Goal: Task Accomplishment & Management: Complete application form

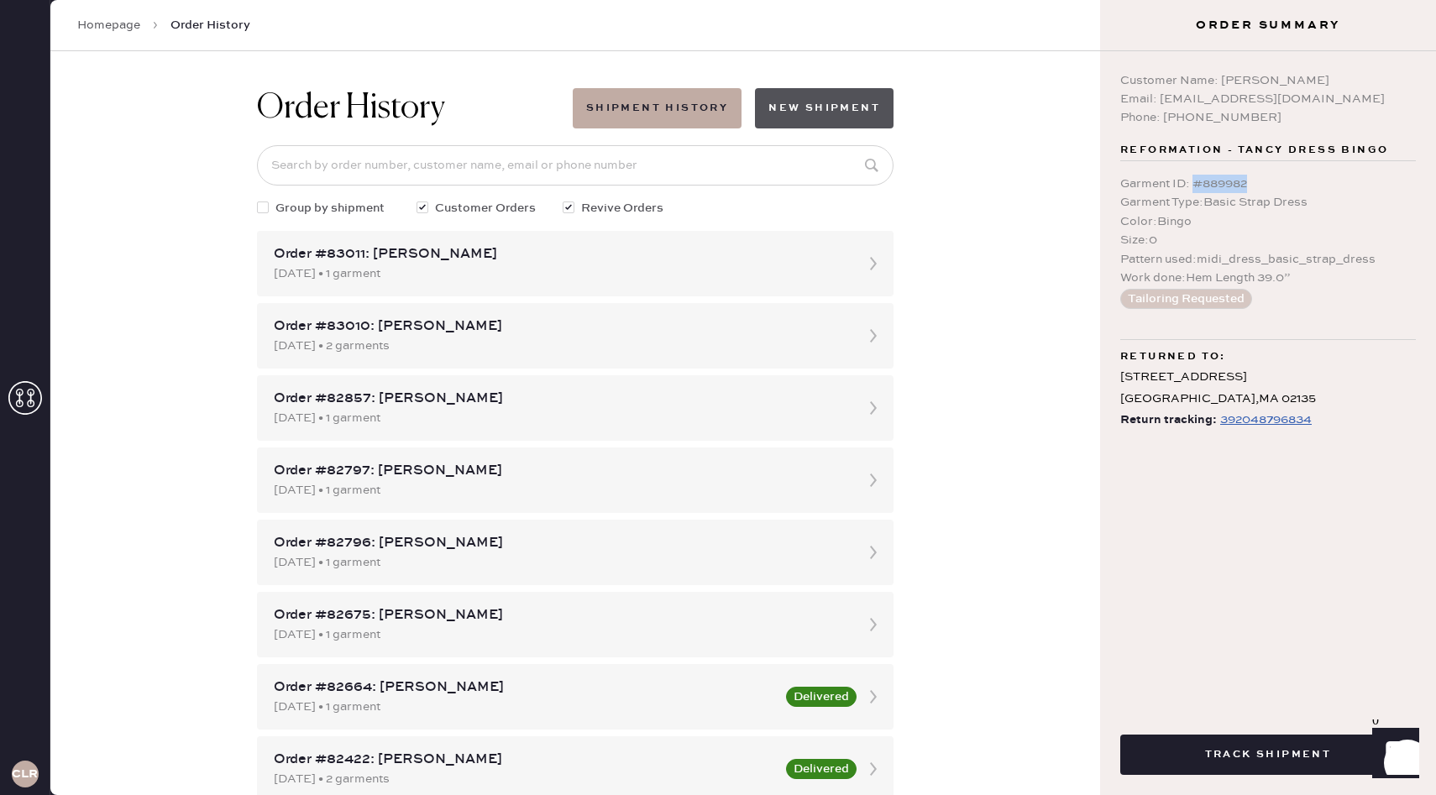
click at [842, 106] on button "New Shipment" at bounding box center [824, 108] width 139 height 40
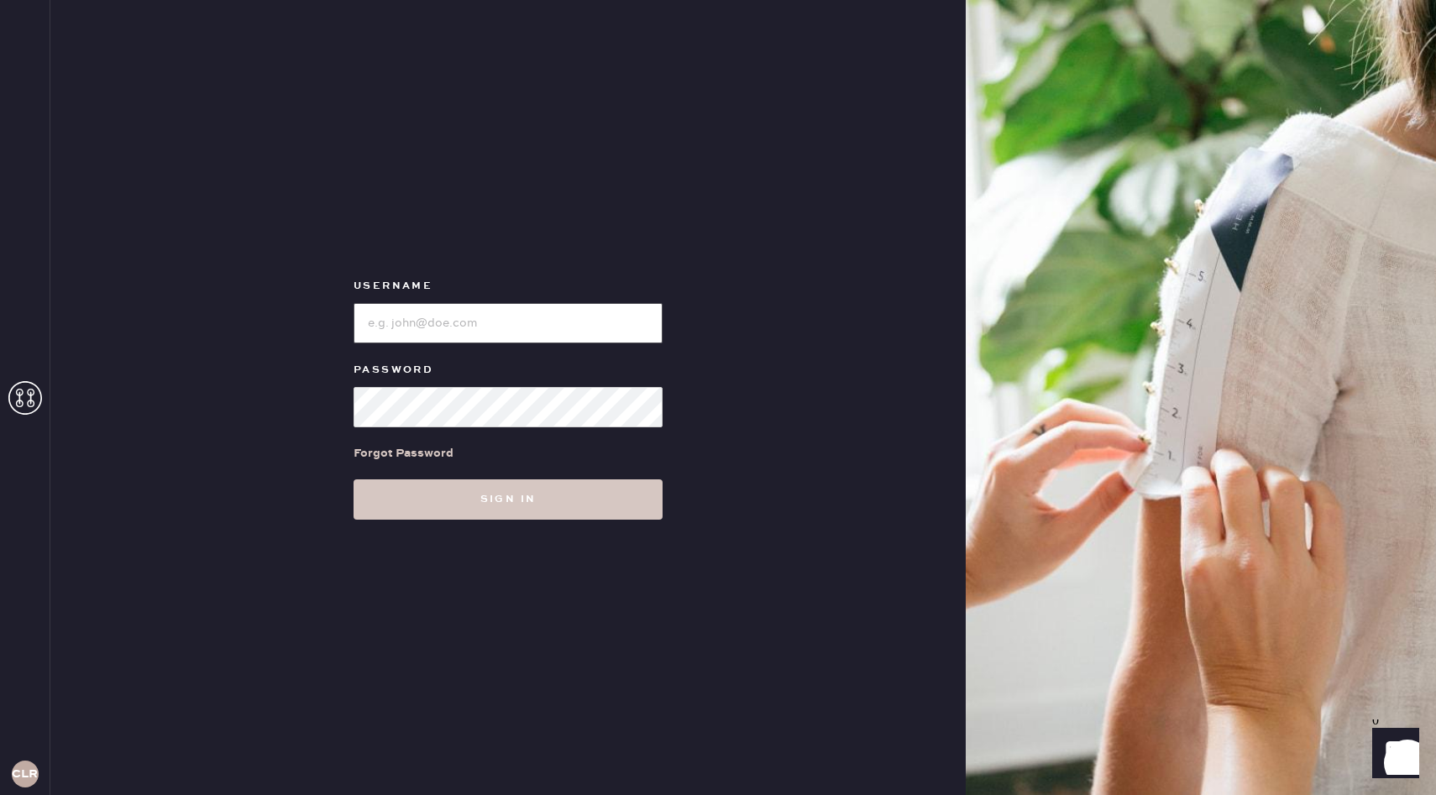
type input "reformationchestnuthill"
click at [563, 315] on input "loginName" at bounding box center [507, 323] width 309 height 40
click at [761, 463] on div "Username Password Forgot Password Sign in" at bounding box center [507, 397] width 915 height 795
click at [463, 509] on button "Sign in" at bounding box center [507, 499] width 309 height 40
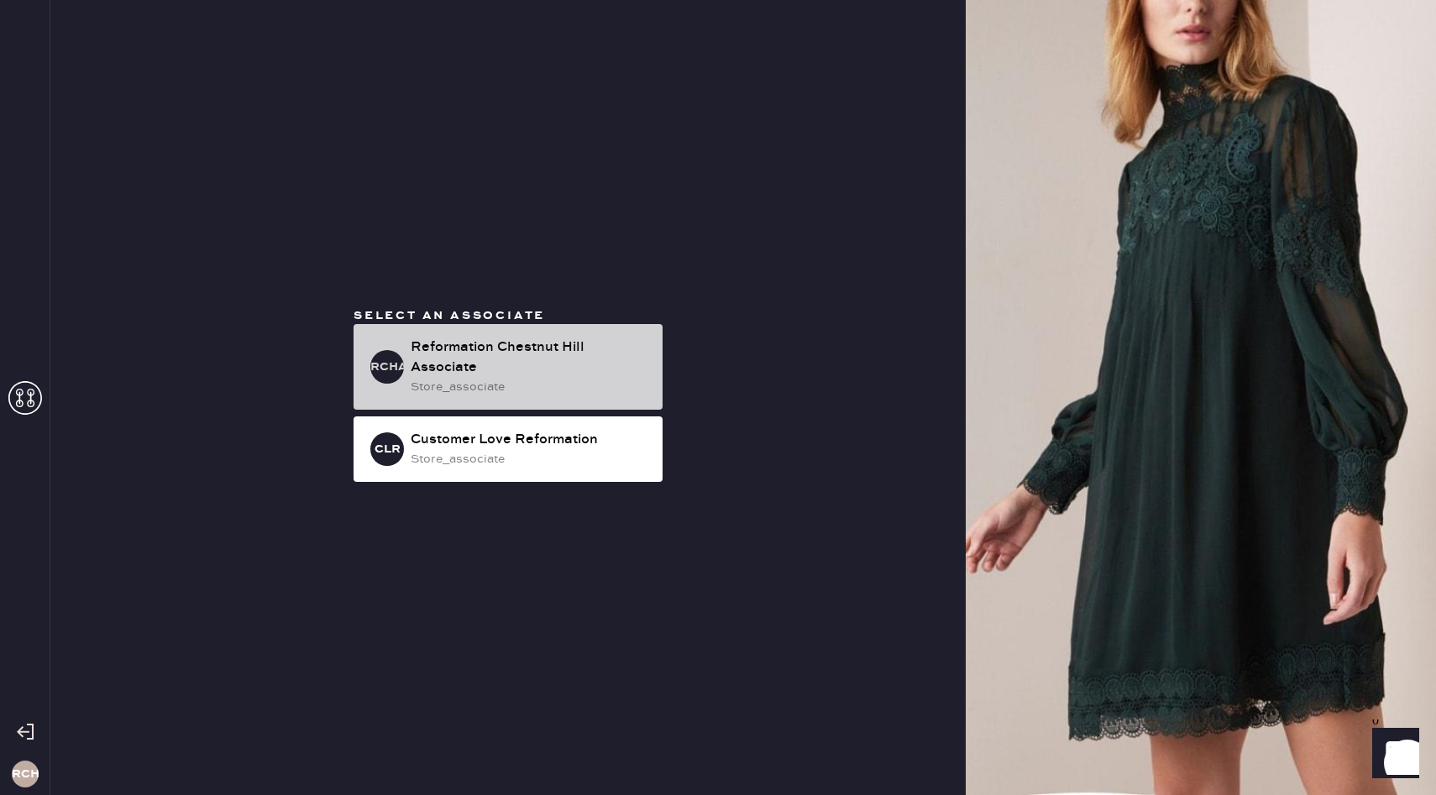
click at [612, 392] on div "store_associate" at bounding box center [530, 387] width 238 height 18
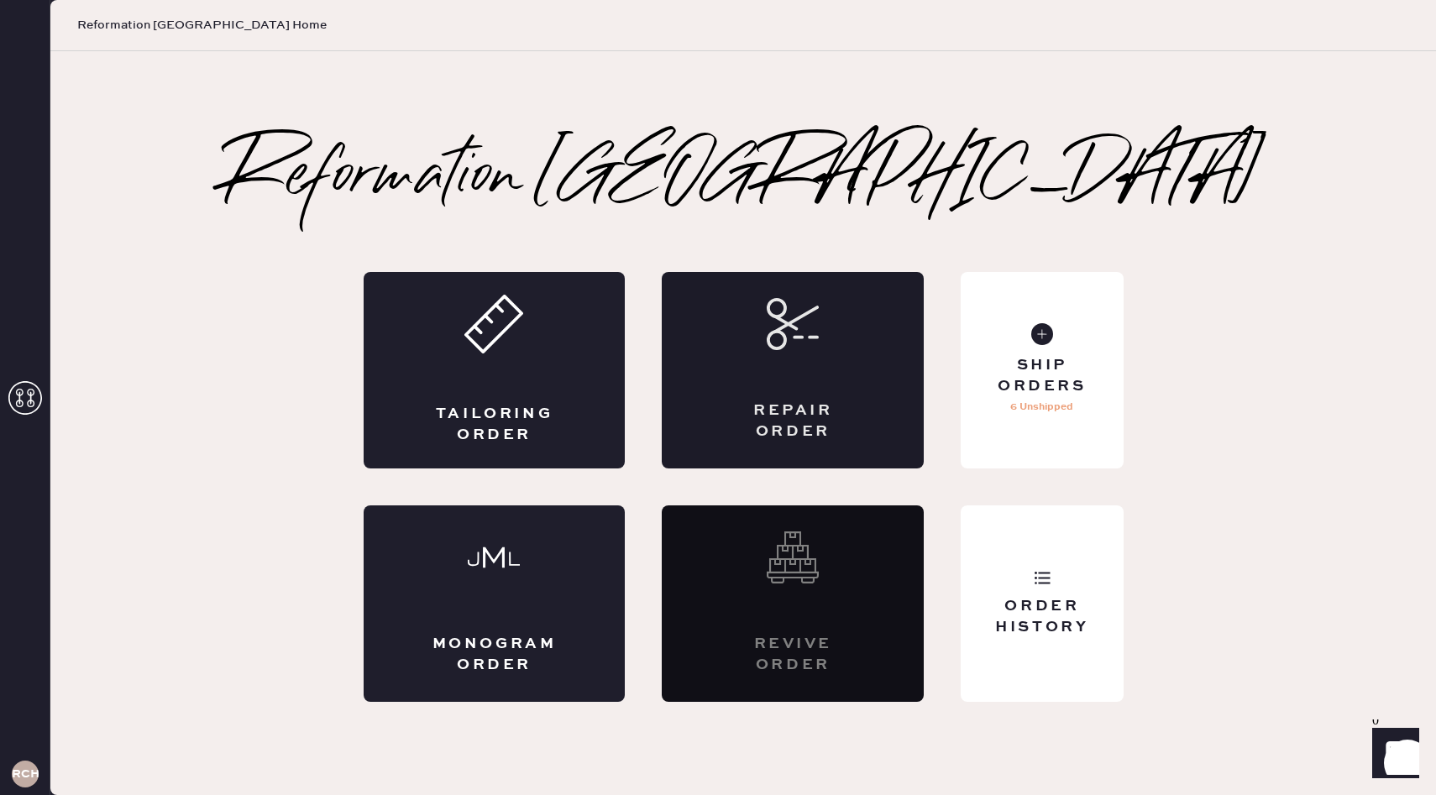
click at [842, 400] on div "Repair Order" at bounding box center [793, 421] width 128 height 42
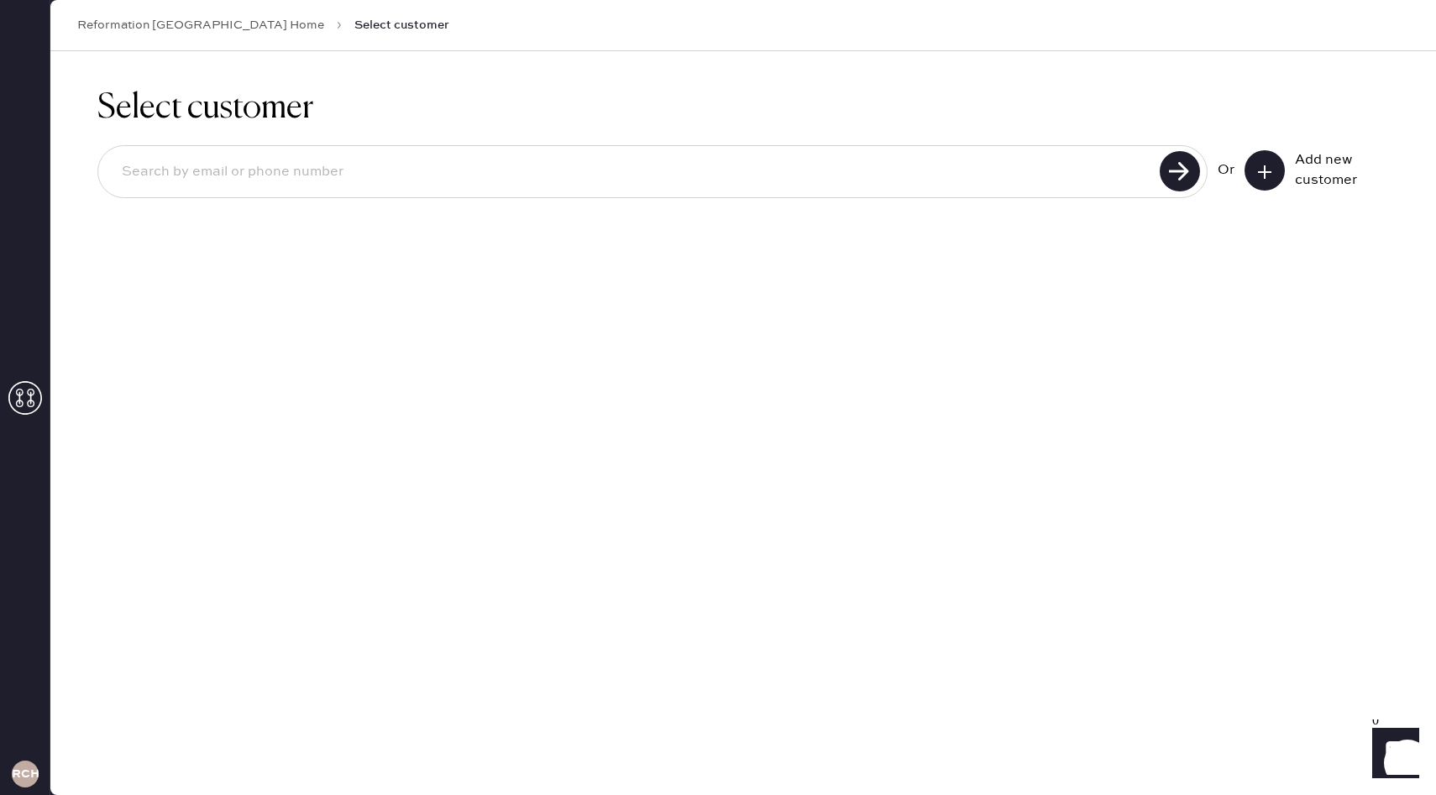
click at [1252, 161] on button at bounding box center [1264, 170] width 40 height 40
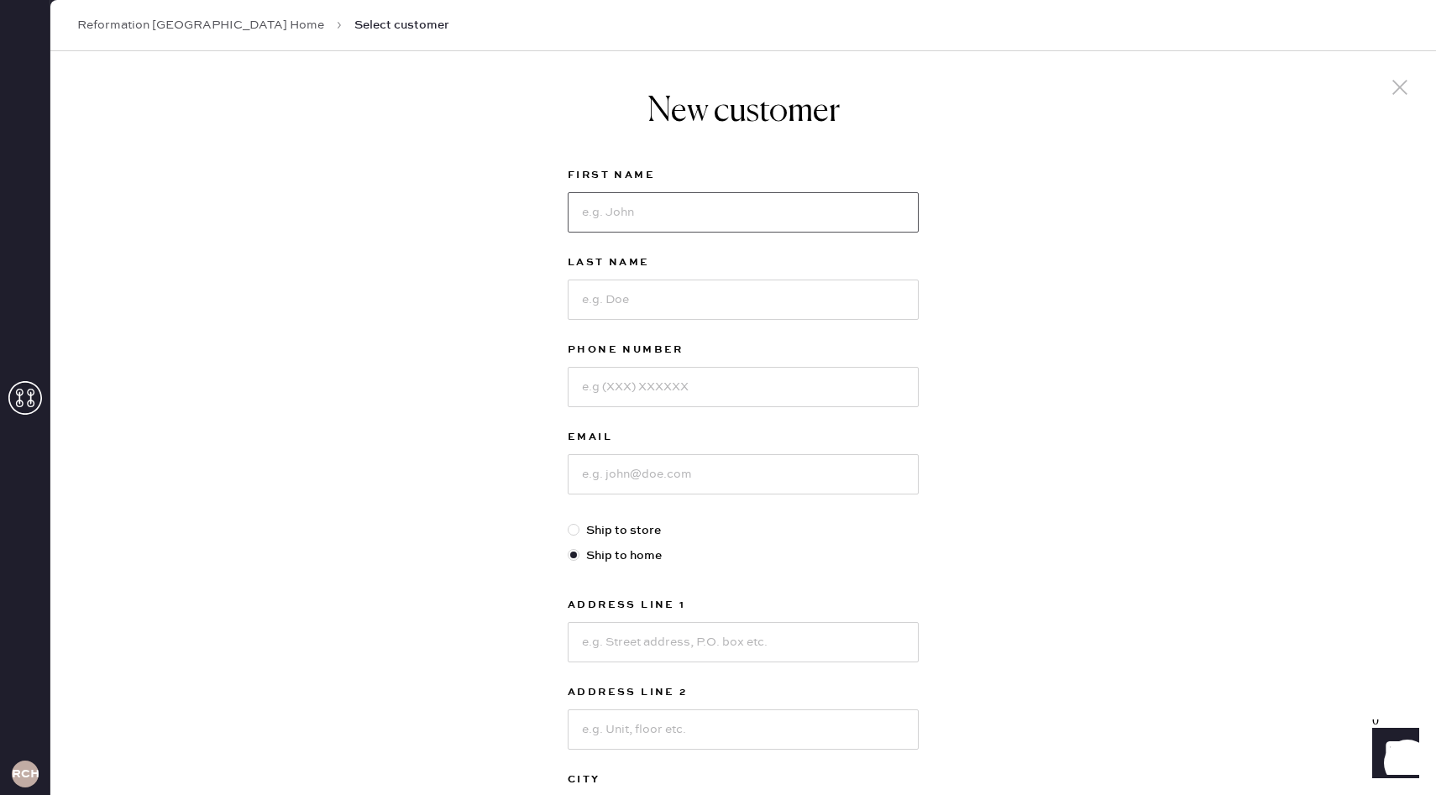
click at [767, 229] on input at bounding box center [742, 212] width 351 height 40
type input "[PERSON_NAME]"
type input "Markham"
type input "9062820999"
click at [710, 465] on input at bounding box center [742, 474] width 351 height 40
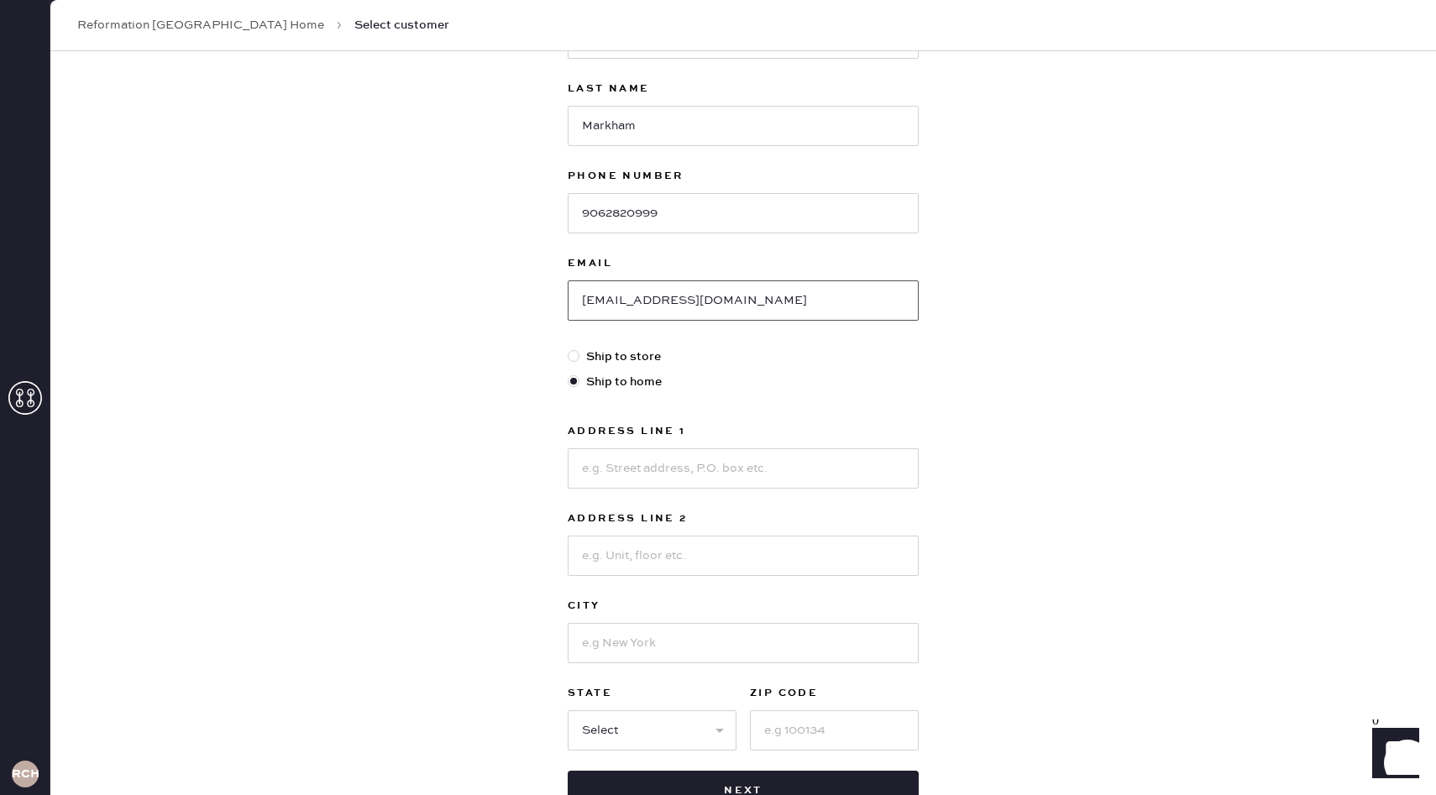
scroll to position [184, 0]
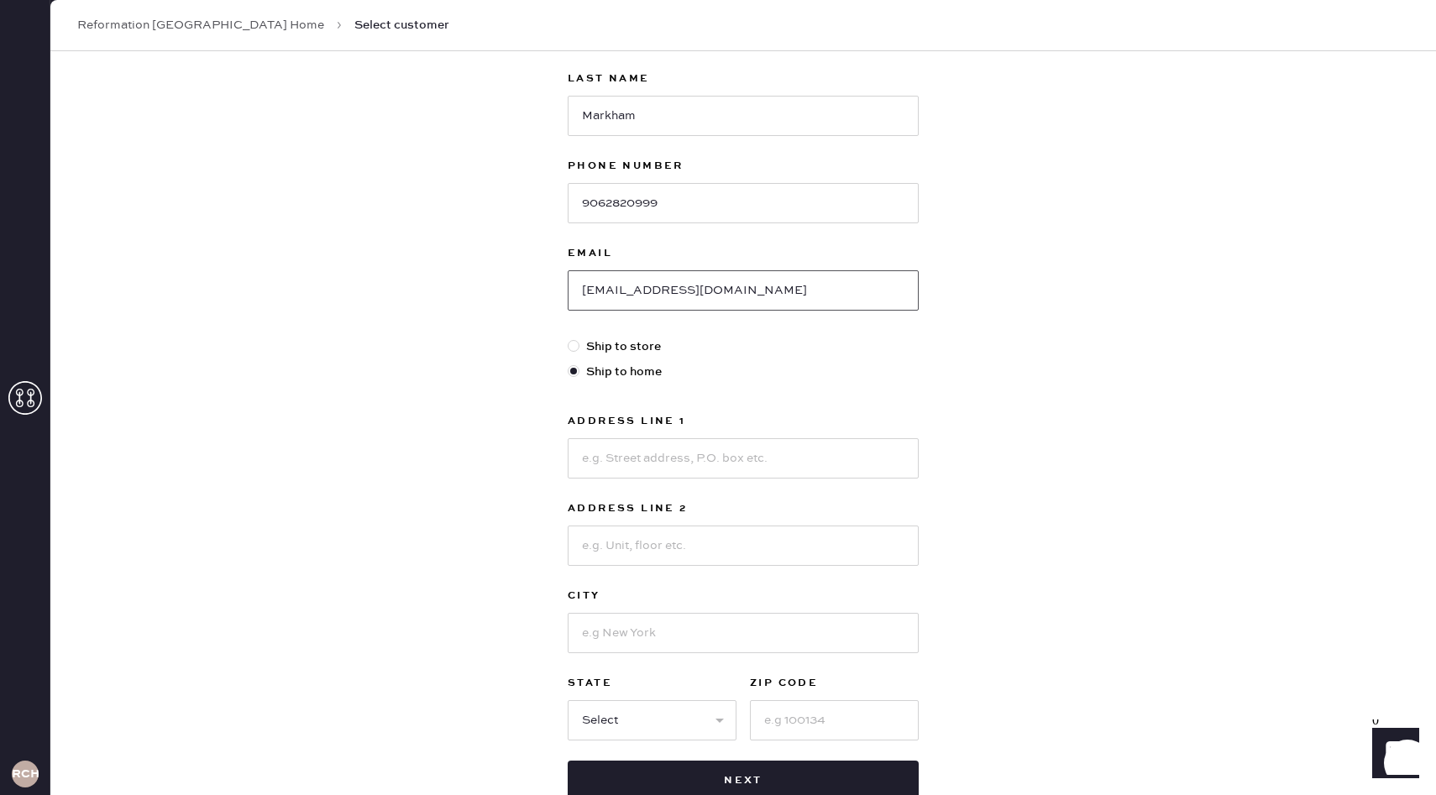
type input "[EMAIL_ADDRESS][DOMAIN_NAME]"
click at [669, 471] on input at bounding box center [742, 458] width 351 height 40
type input "[STREET_ADDRESS][PERSON_NAME]"
click at [635, 636] on input at bounding box center [742, 633] width 351 height 40
type input "brookline"
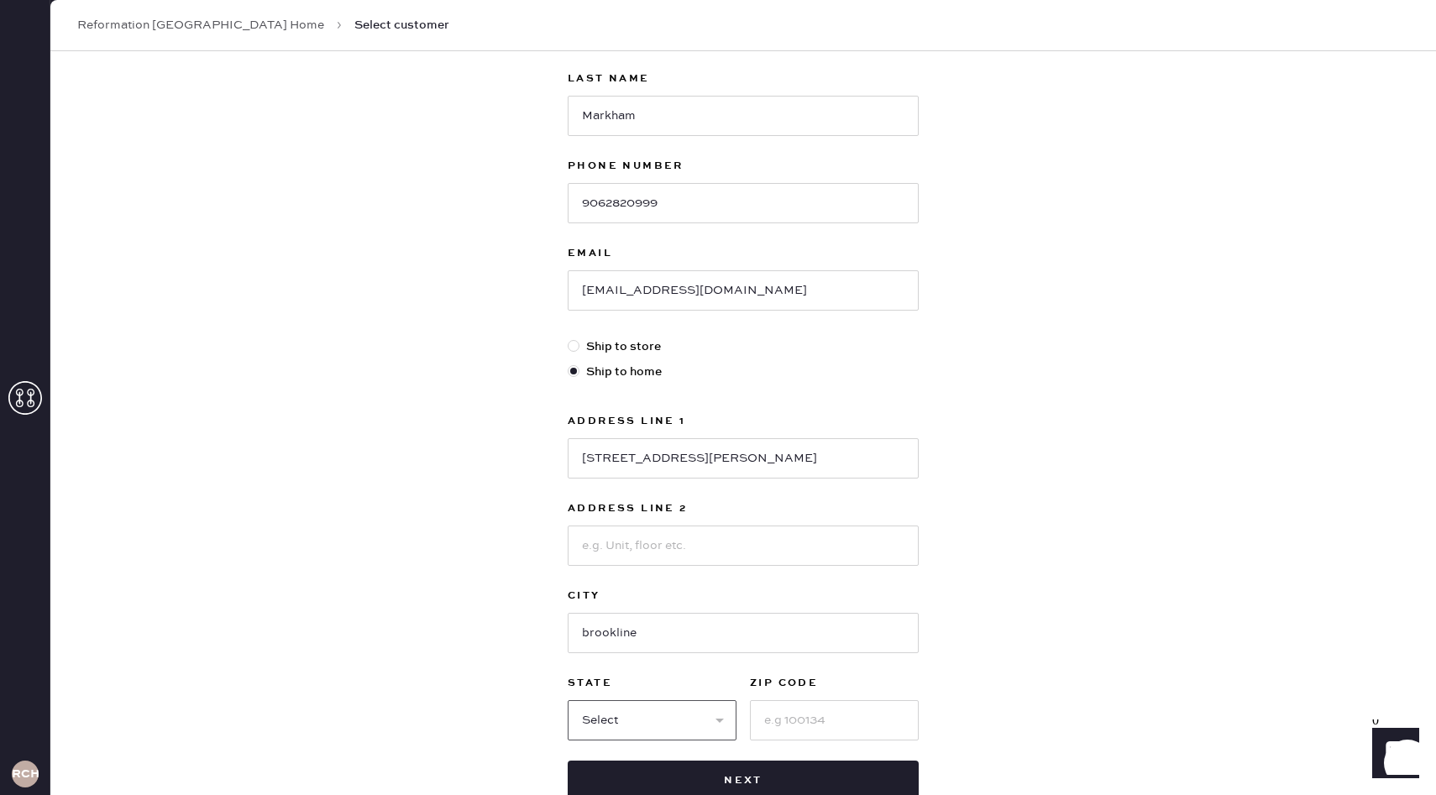
select select "MA"
click at [785, 724] on input at bounding box center [834, 720] width 169 height 40
type input "02446"
click at [970, 641] on div "New customer First Name [PERSON_NAME] Last Name [PERSON_NAME] Phone Number [PHO…" at bounding box center [742, 387] width 1385 height 1041
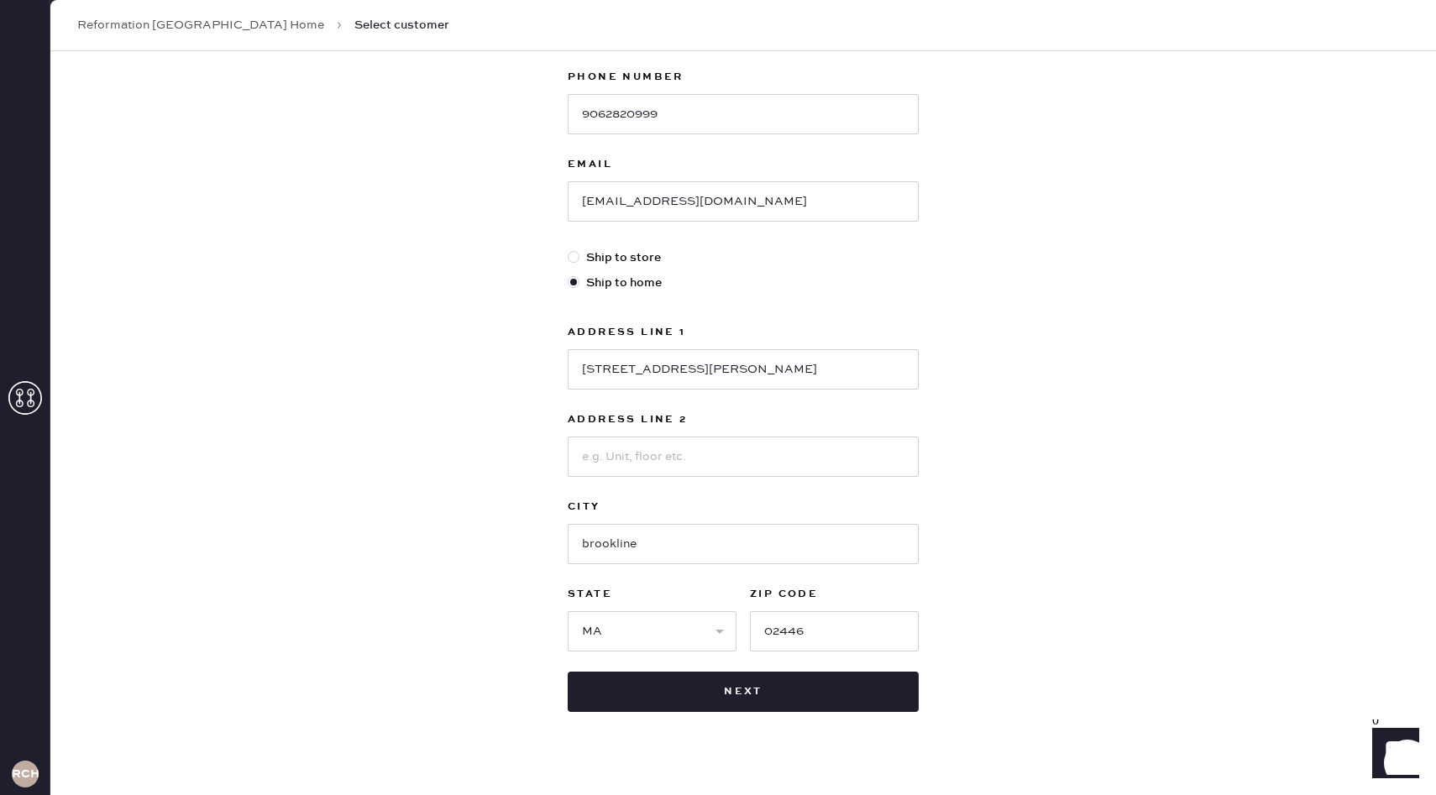
scroll to position [297, 0]
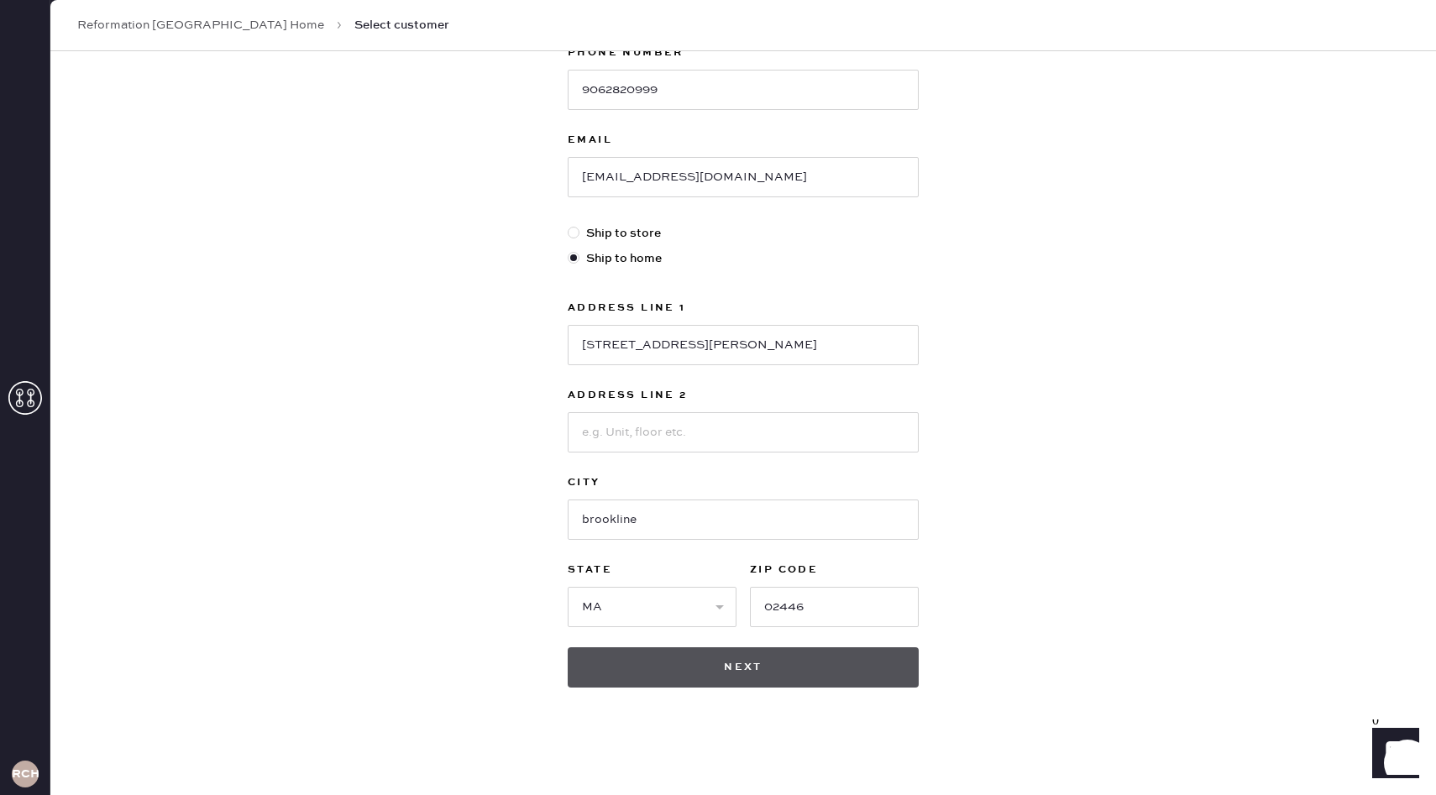
click at [711, 672] on button "Next" at bounding box center [742, 667] width 351 height 40
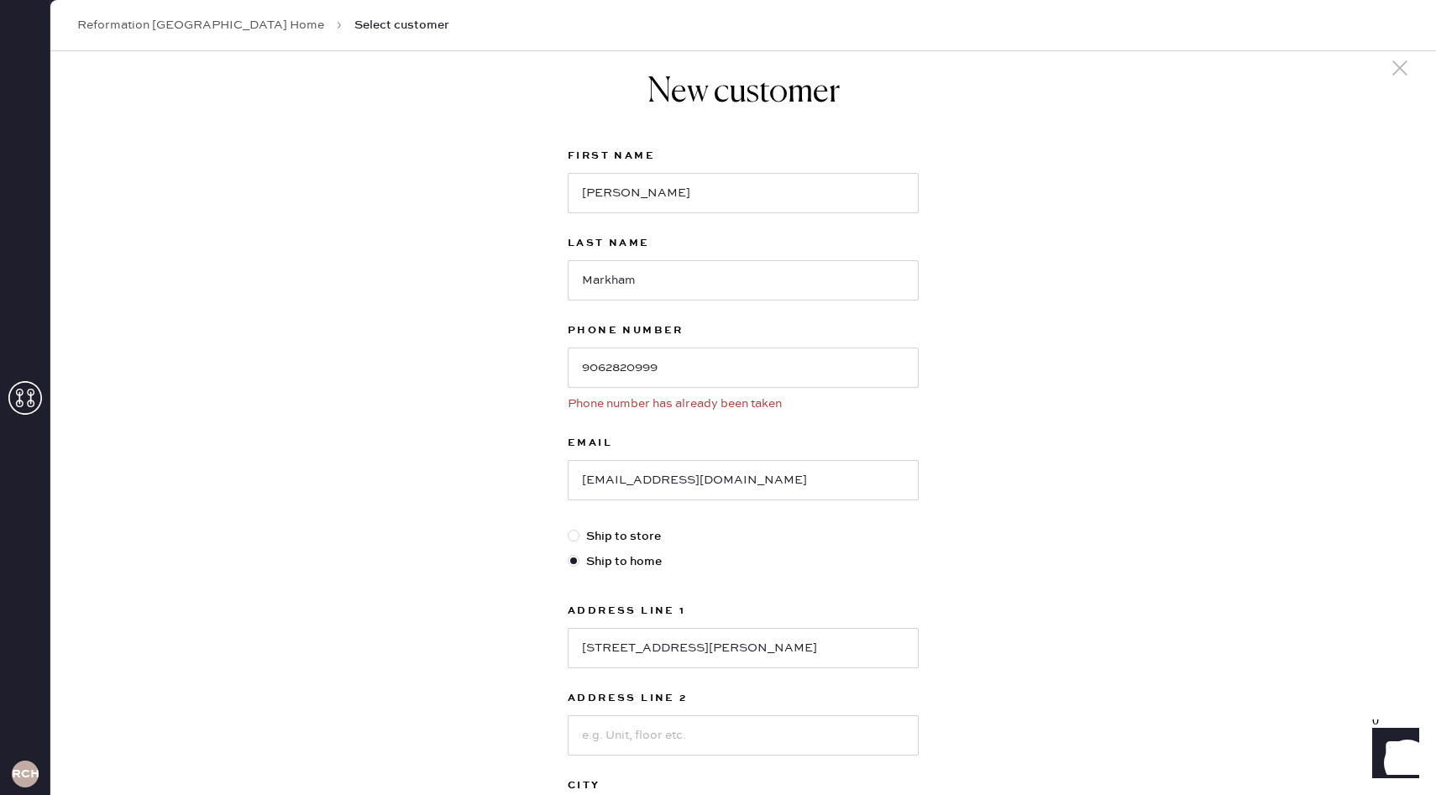
scroll to position [0, 0]
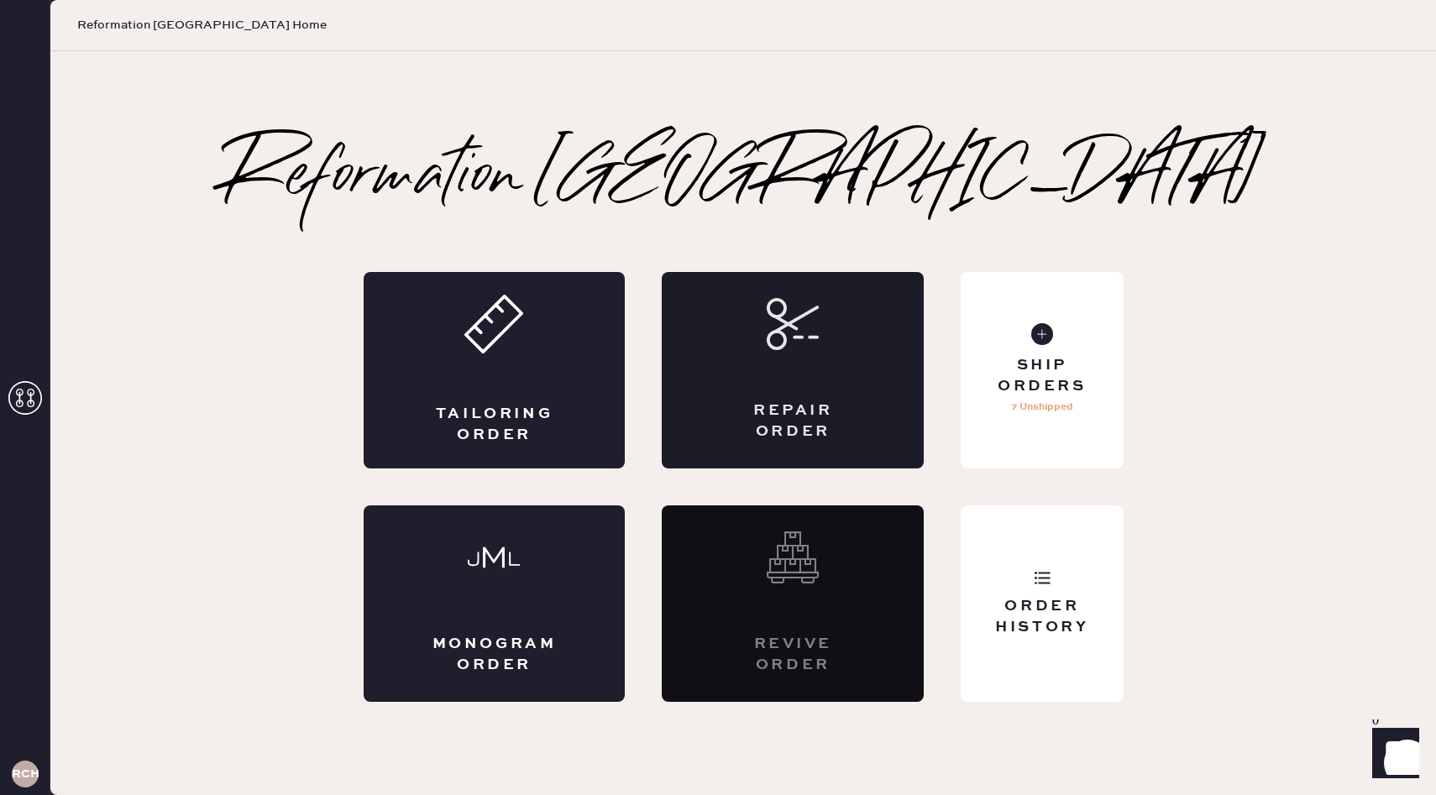
click at [777, 387] on div "Repair Order" at bounding box center [793, 370] width 262 height 196
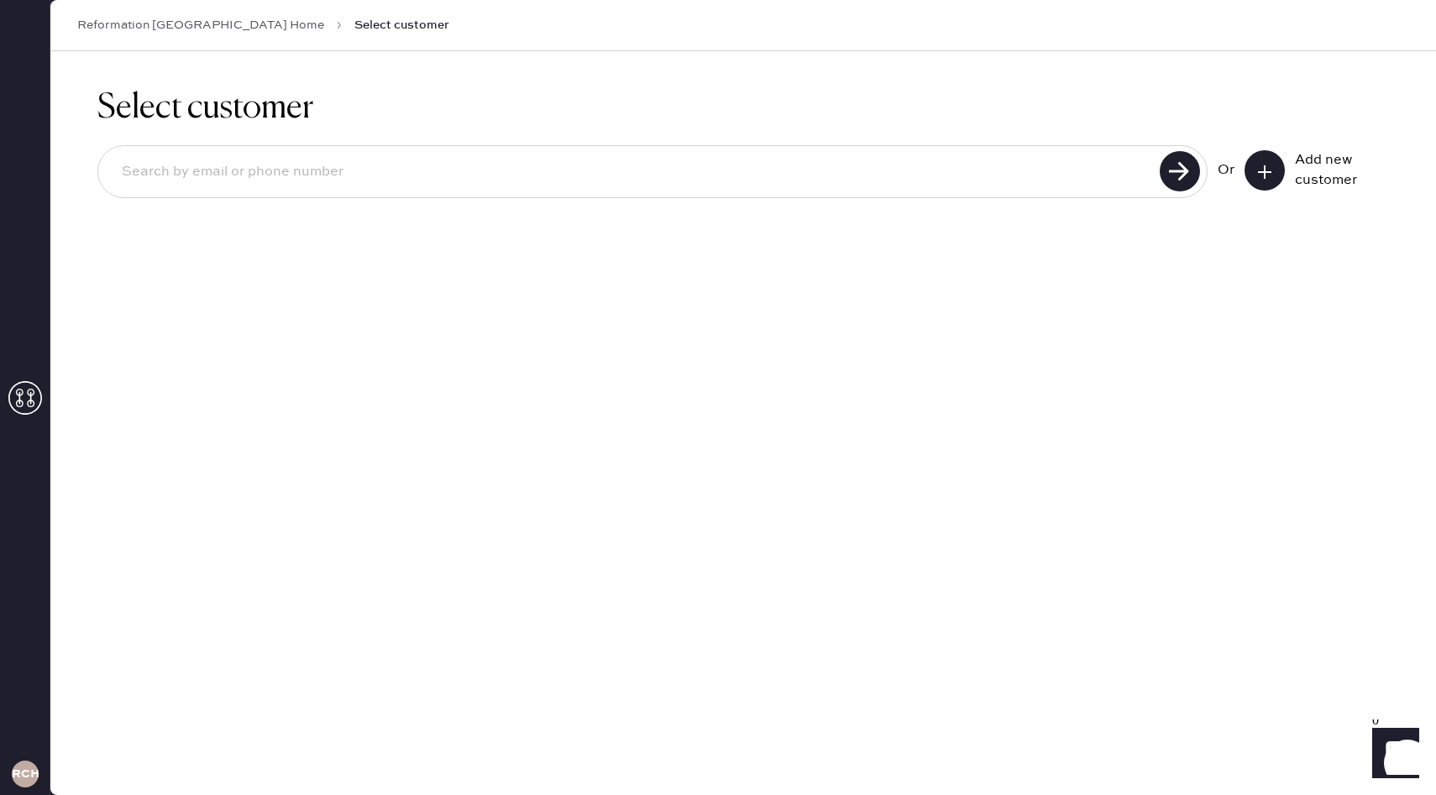
click at [1012, 180] on input at bounding box center [631, 172] width 1046 height 39
type input "9062820999"
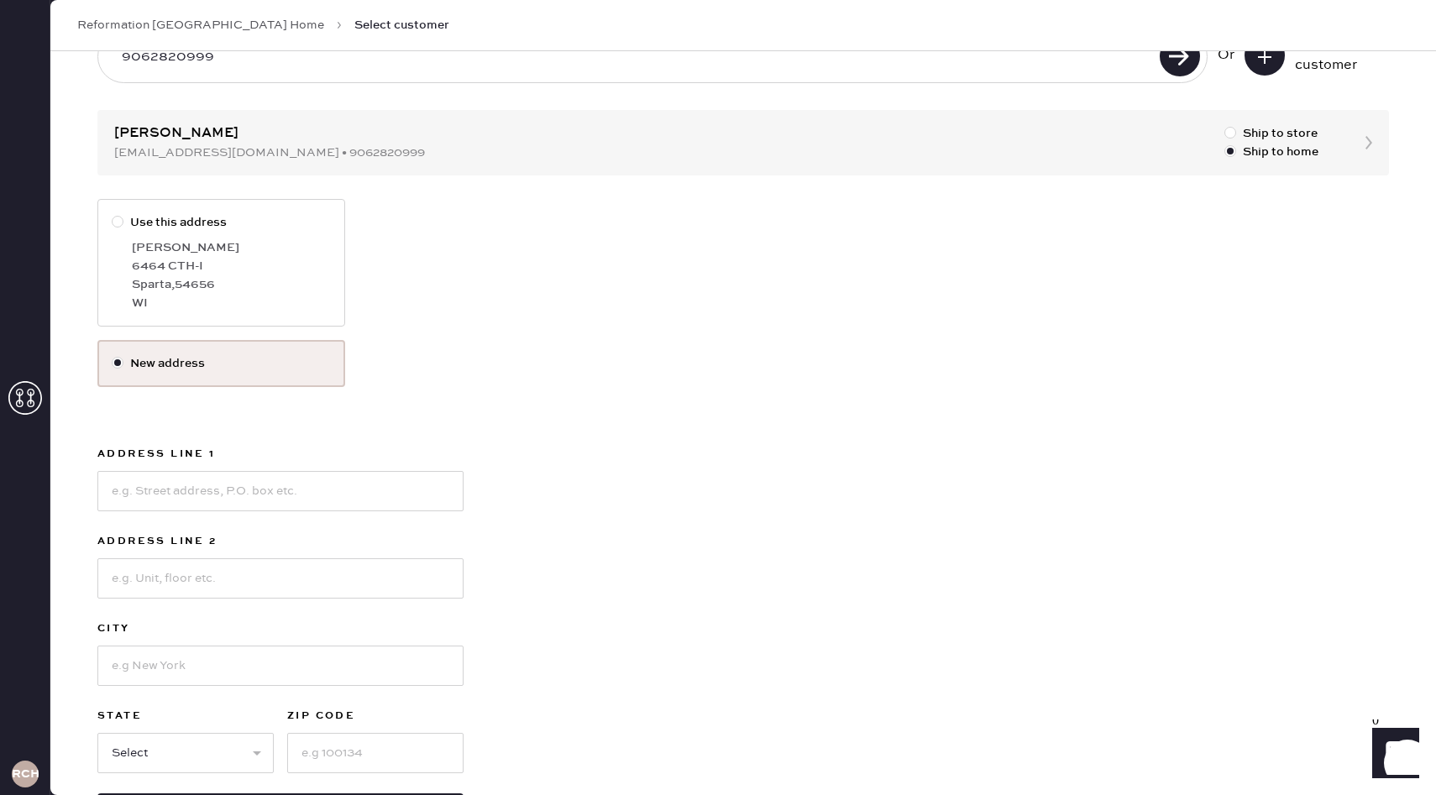
scroll to position [128, 0]
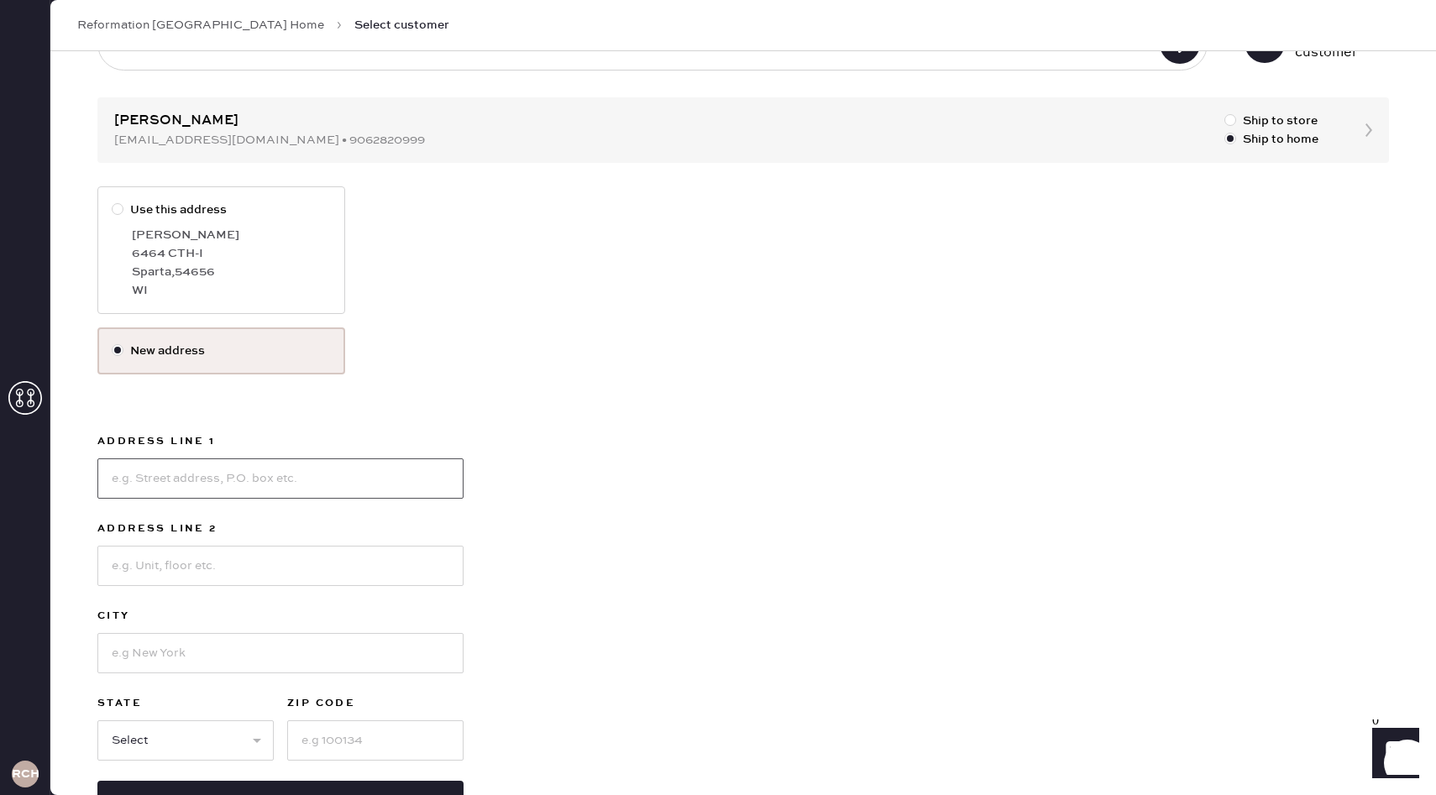
click at [232, 480] on input at bounding box center [280, 478] width 366 height 40
type input "[STREET_ADDRESS][PERSON_NAME]"
click at [188, 571] on input at bounding box center [280, 566] width 366 height 40
click at [133, 662] on input at bounding box center [280, 653] width 366 height 40
type input "brookline"
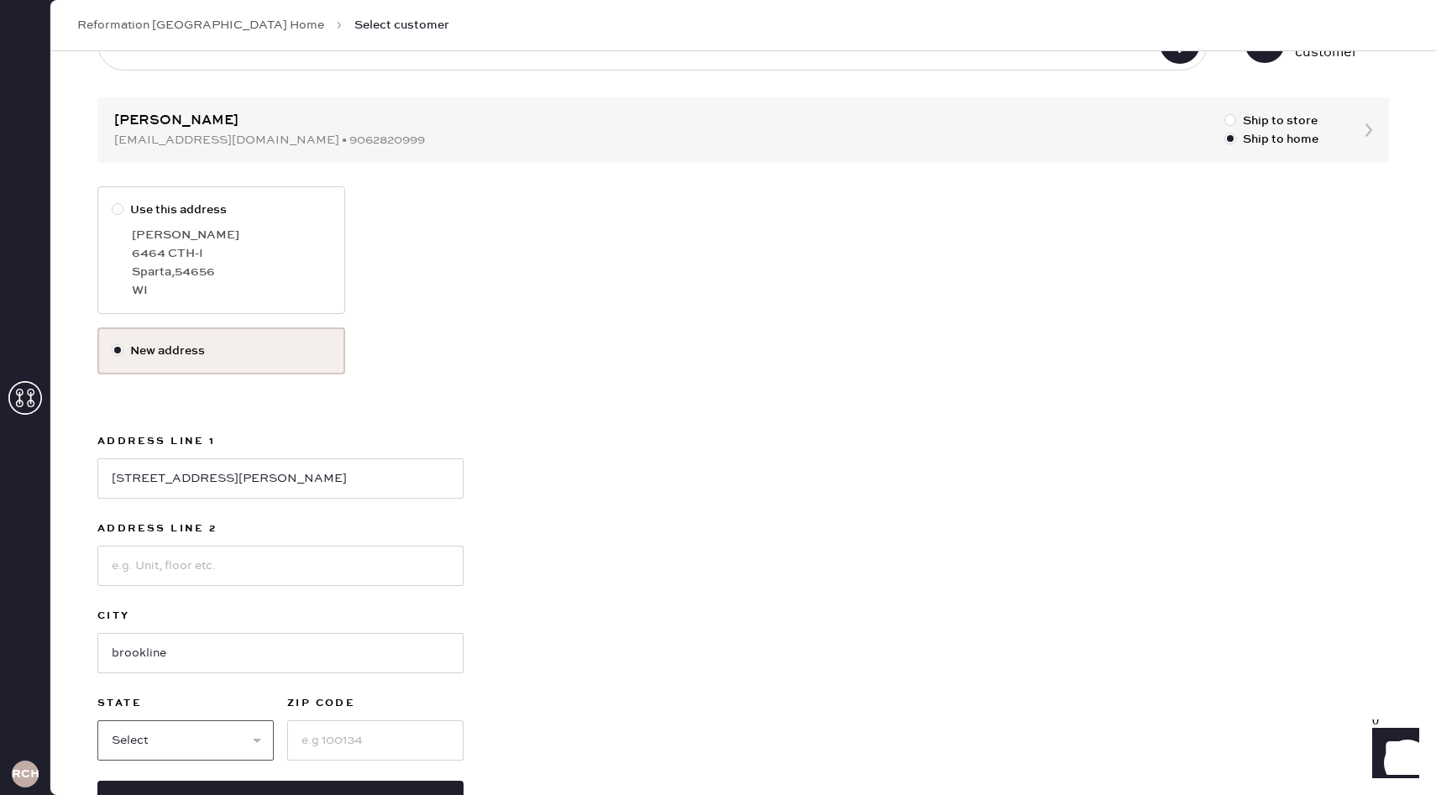
select select "MA"
click at [351, 737] on input at bounding box center [375, 740] width 176 height 40
type input "02446"
click at [541, 702] on div "Use this address [PERSON_NAME] [GEOGRAPHIC_DATA] WI New address Address Line [G…" at bounding box center [742, 503] width 1291 height 635
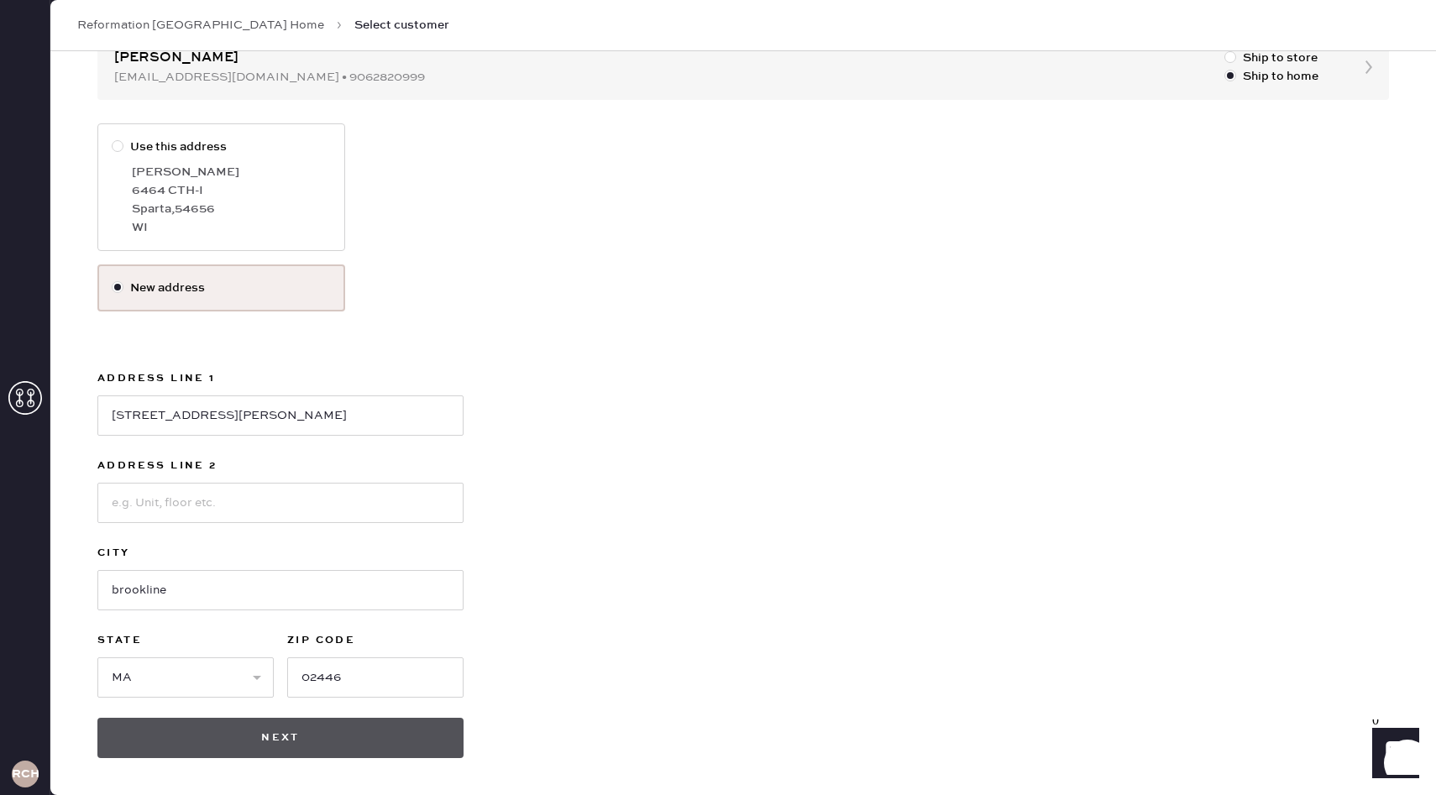
click at [276, 744] on button "Next" at bounding box center [280, 738] width 366 height 40
